Goal: Transaction & Acquisition: Subscribe to service/newsletter

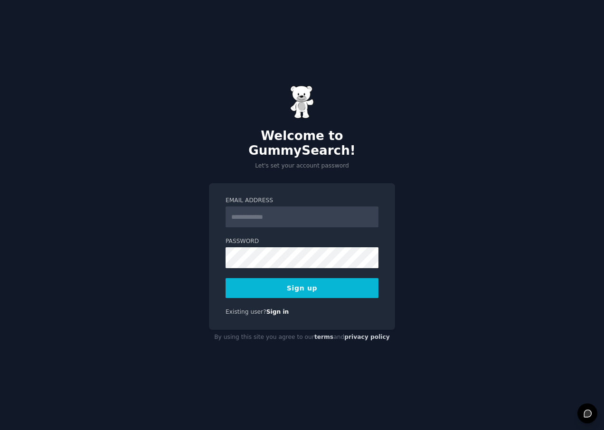
click at [295, 213] on input "Email Address" at bounding box center [302, 217] width 153 height 21
type input "**********"
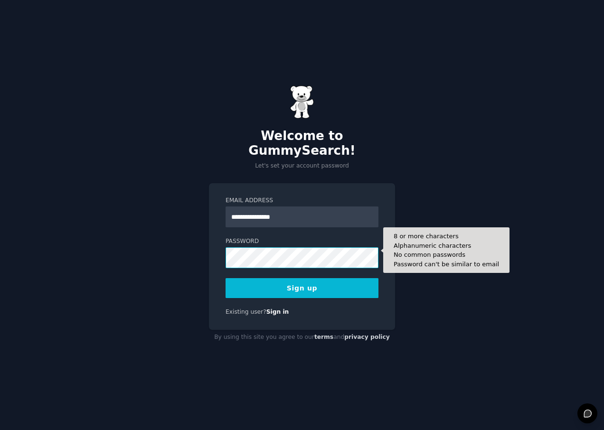
click at [226, 278] on button "Sign up" at bounding box center [302, 288] width 153 height 20
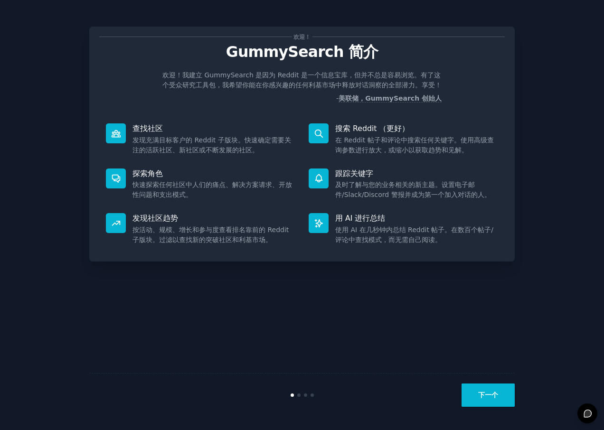
click at [484, 396] on button "下一个" at bounding box center [488, 395] width 53 height 23
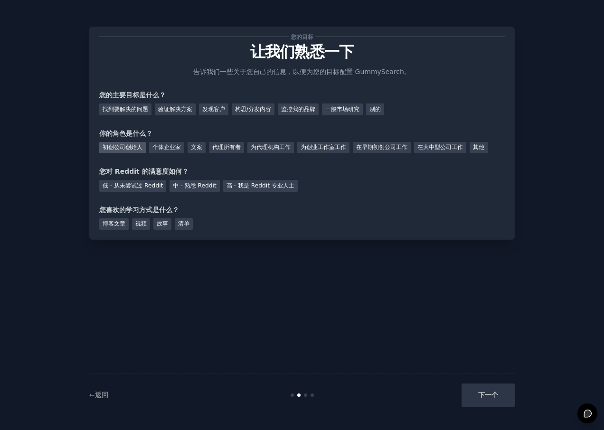
click at [125, 145] on div "初创公司创始人" at bounding box center [122, 148] width 47 height 12
click at [175, 145] on div "个体企业家" at bounding box center [166, 148] width 35 height 12
click at [158, 184] on div "低 - 从未尝试过 Reddit" at bounding box center [132, 186] width 67 height 12
click at [111, 221] on div "博客文章" at bounding box center [113, 225] width 29 height 12
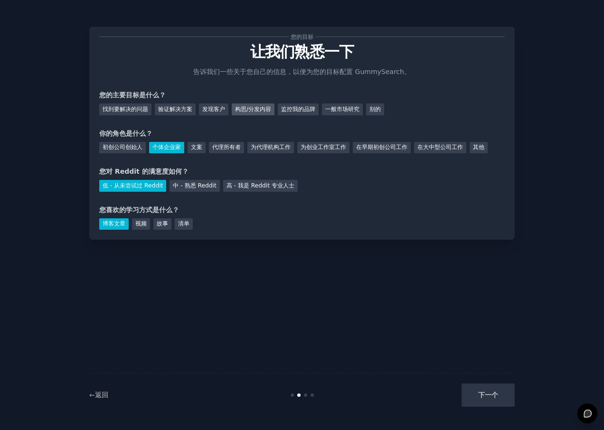
click at [260, 113] on div "构思/分发内容" at bounding box center [253, 110] width 43 height 12
click at [486, 401] on button "下一个" at bounding box center [488, 395] width 53 height 23
